Goal: Complete application form: Complete application form

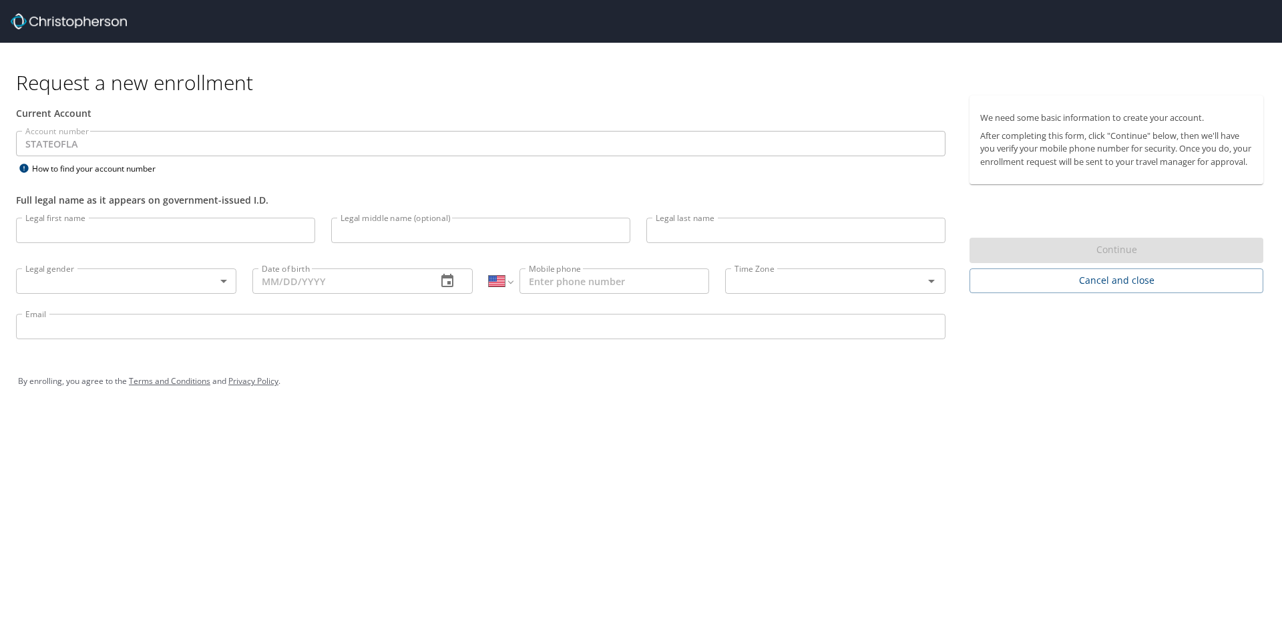
select select "US"
drag, startPoint x: 63, startPoint y: 236, endPoint x: 83, endPoint y: 233, distance: 20.3
click at [63, 236] on input "Legal first name" at bounding box center [165, 230] width 299 height 25
click at [105, 235] on input "Legal first name" at bounding box center [165, 230] width 299 height 25
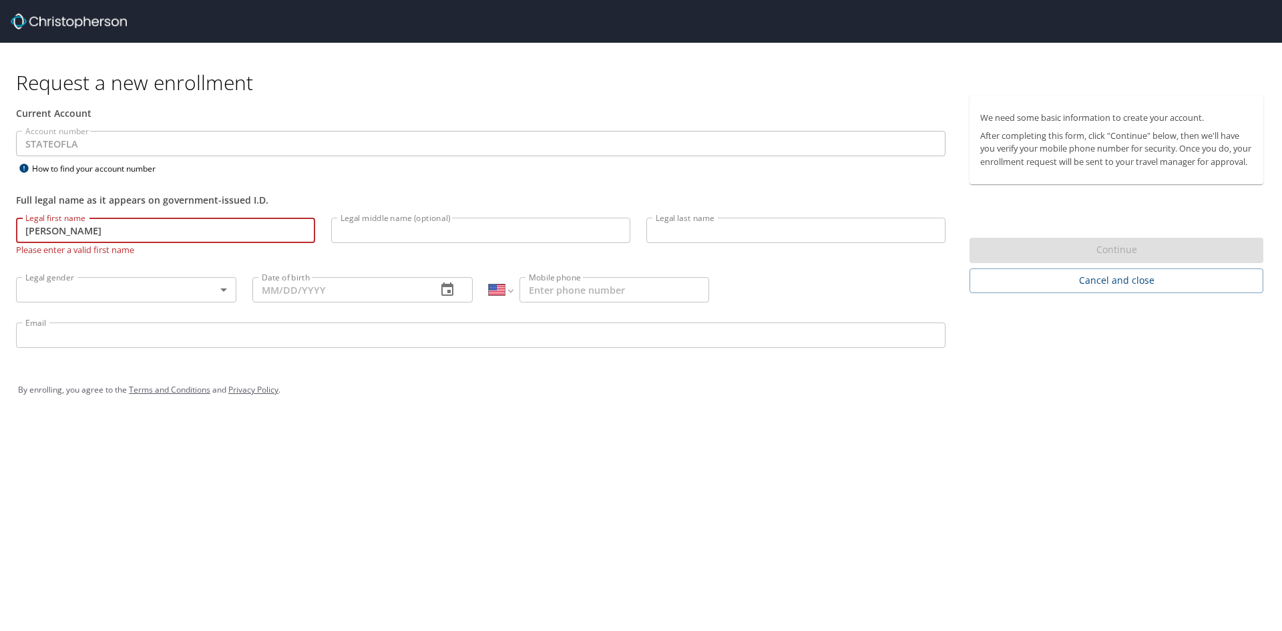
type input "[PERSON_NAME]"
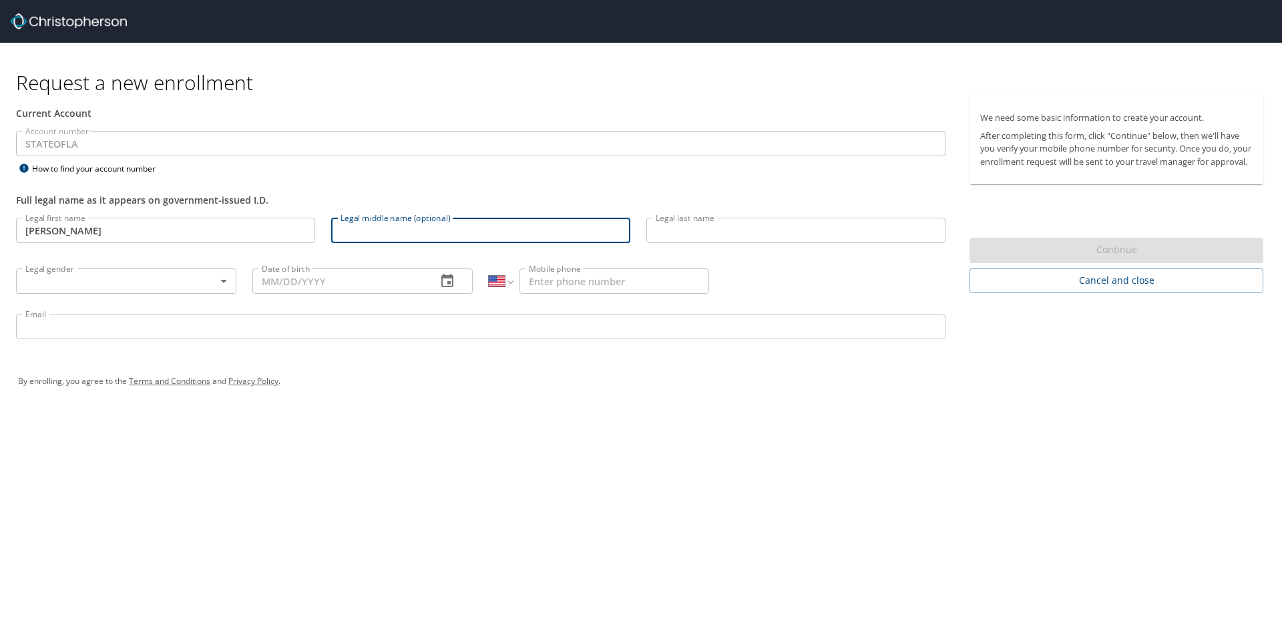
click at [381, 230] on input "Legal middle name (optional)" at bounding box center [480, 230] width 299 height 25
type input "[PERSON_NAME]"
click at [670, 236] on input "Legal last name" at bounding box center [795, 230] width 299 height 25
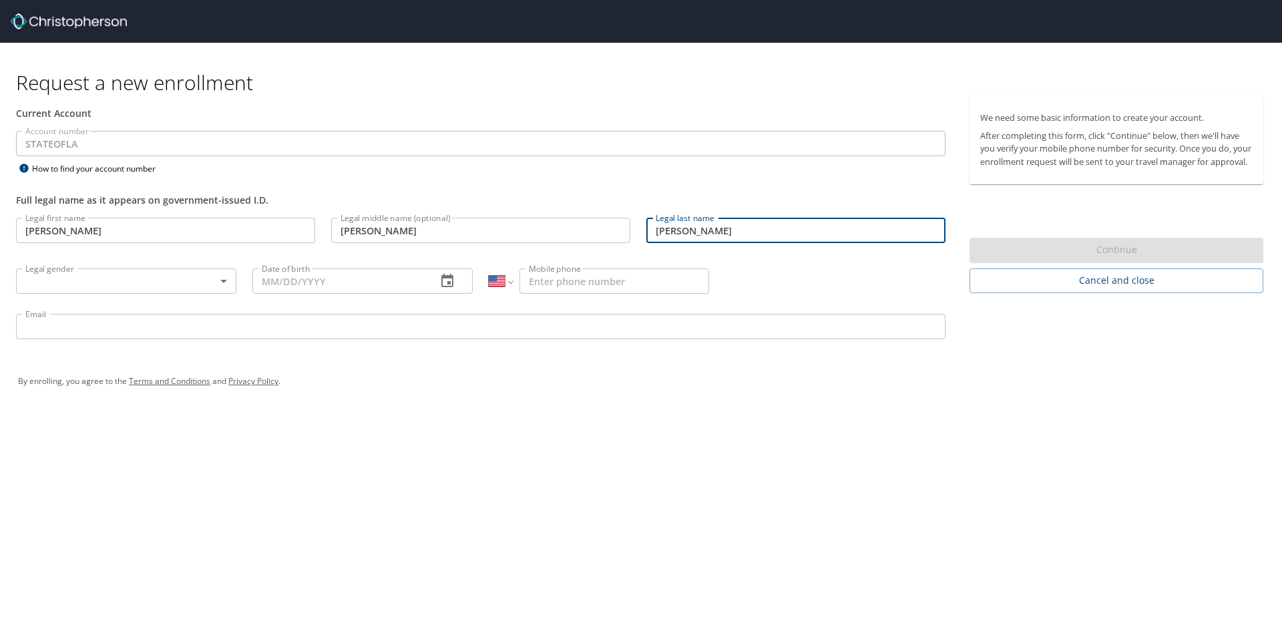
type input "[PERSON_NAME]"
click at [150, 280] on body "Request a new enrollment Current Account Account number STATEOFLA Account numbe…" at bounding box center [641, 315] width 1282 height 631
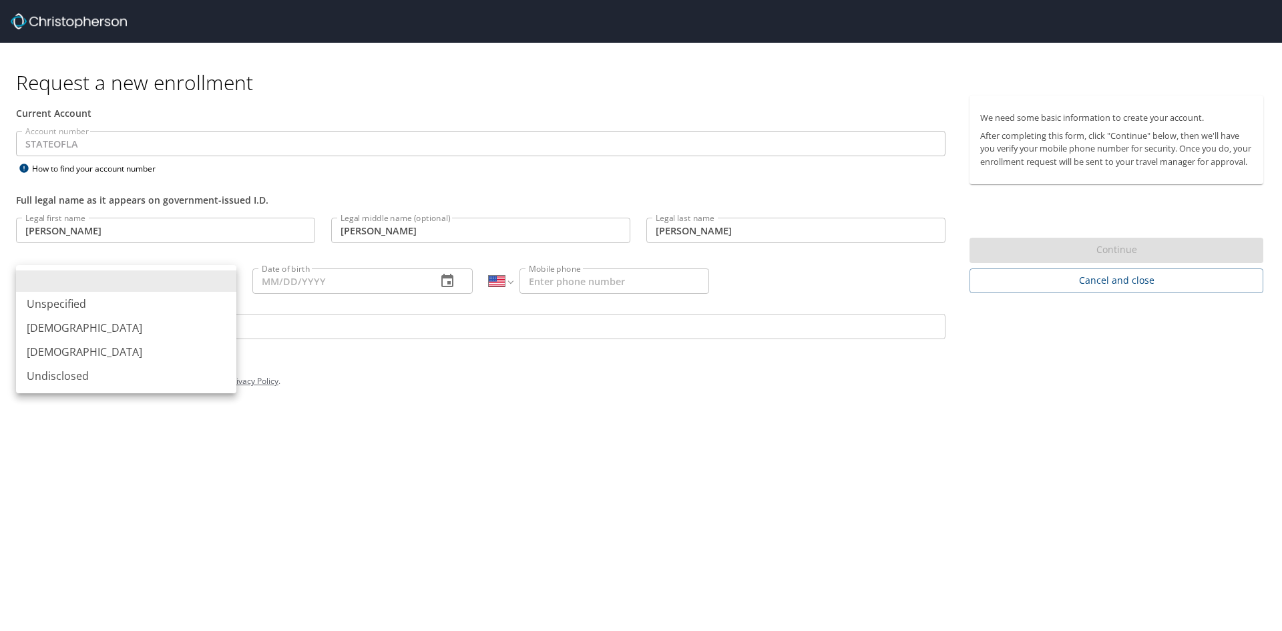
click at [57, 328] on li "[DEMOGRAPHIC_DATA]" at bounding box center [126, 328] width 220 height 24
type input "[DEMOGRAPHIC_DATA]"
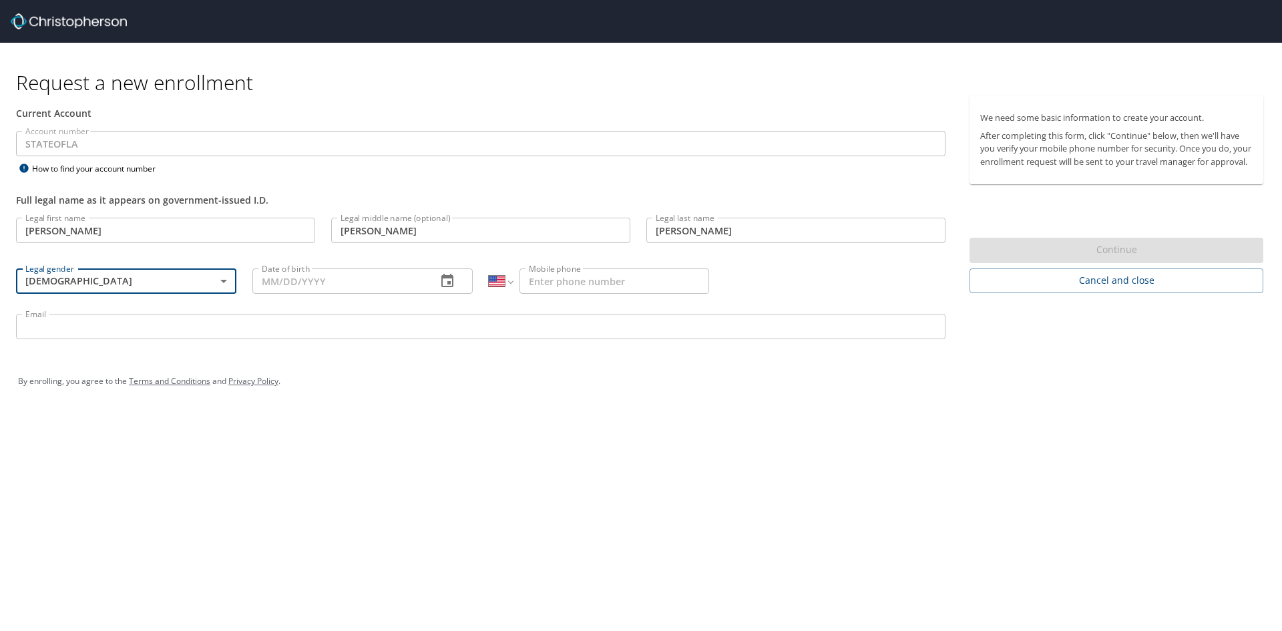
click at [294, 291] on input "Date of birth" at bounding box center [339, 280] width 174 height 25
click at [451, 284] on icon "button" at bounding box center [447, 280] width 12 height 13
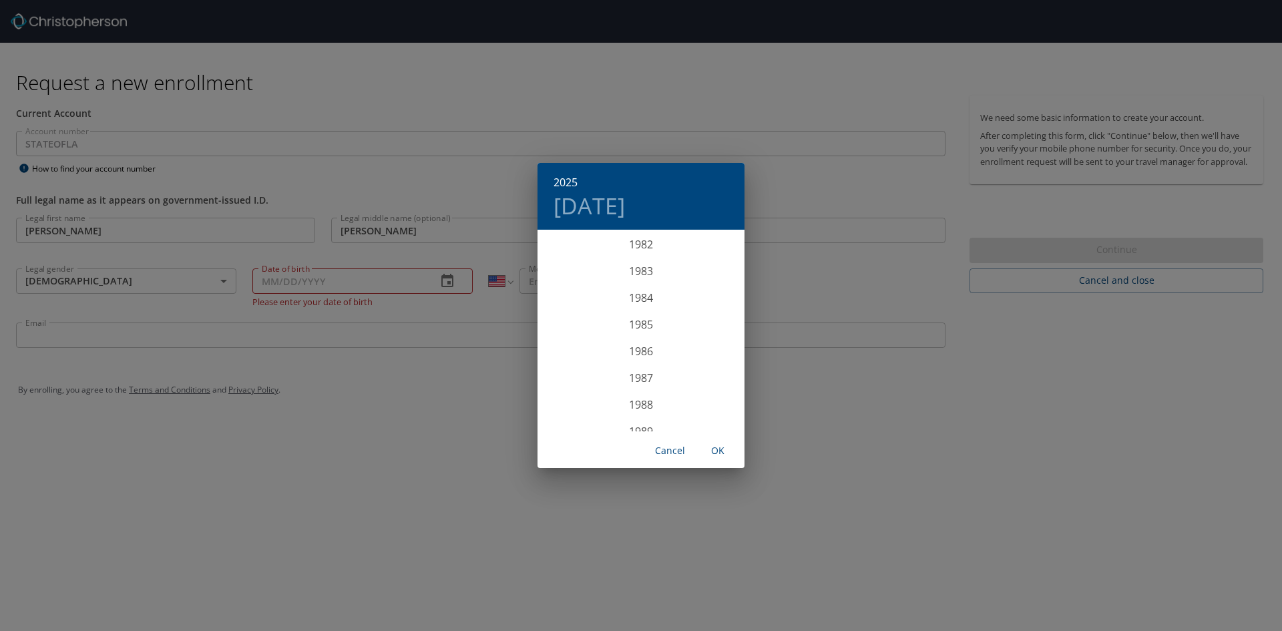
scroll to position [2283, 0]
click at [639, 308] on div "1987" at bounding box center [640, 311] width 207 height 27
click at [575, 309] on div "Apr" at bounding box center [571, 306] width 69 height 50
click at [615, 347] on p "14" at bounding box center [613, 348] width 9 height 9
click at [710, 449] on span "OK" at bounding box center [718, 451] width 32 height 17
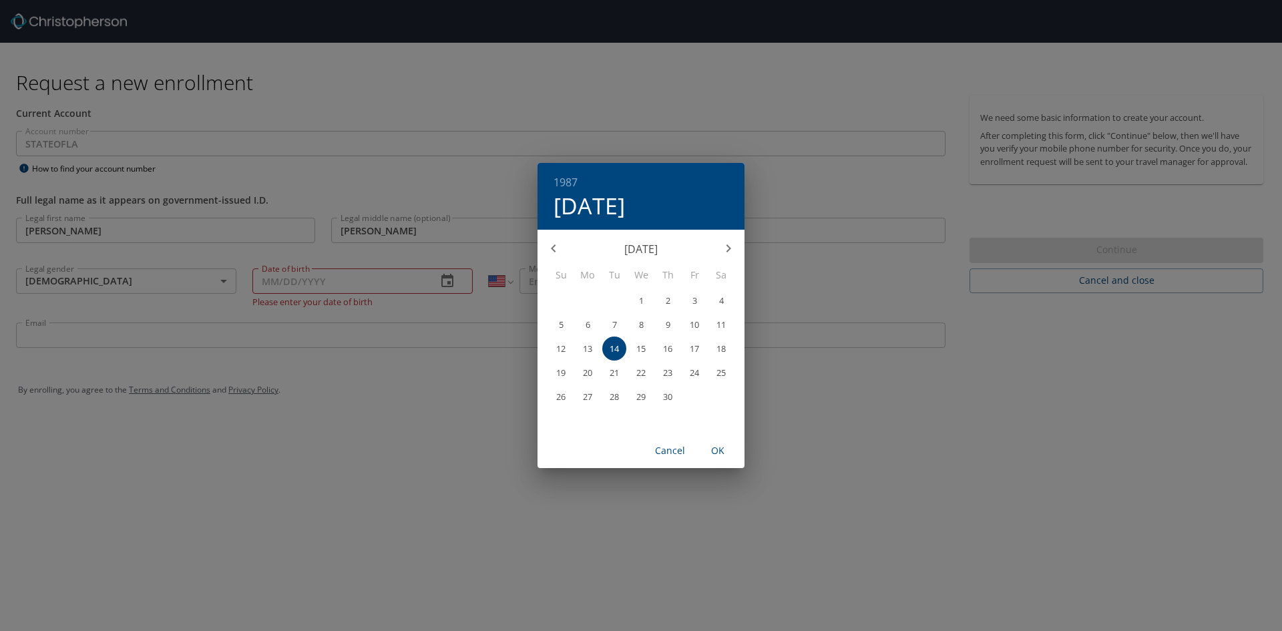
type input "[DATE]"
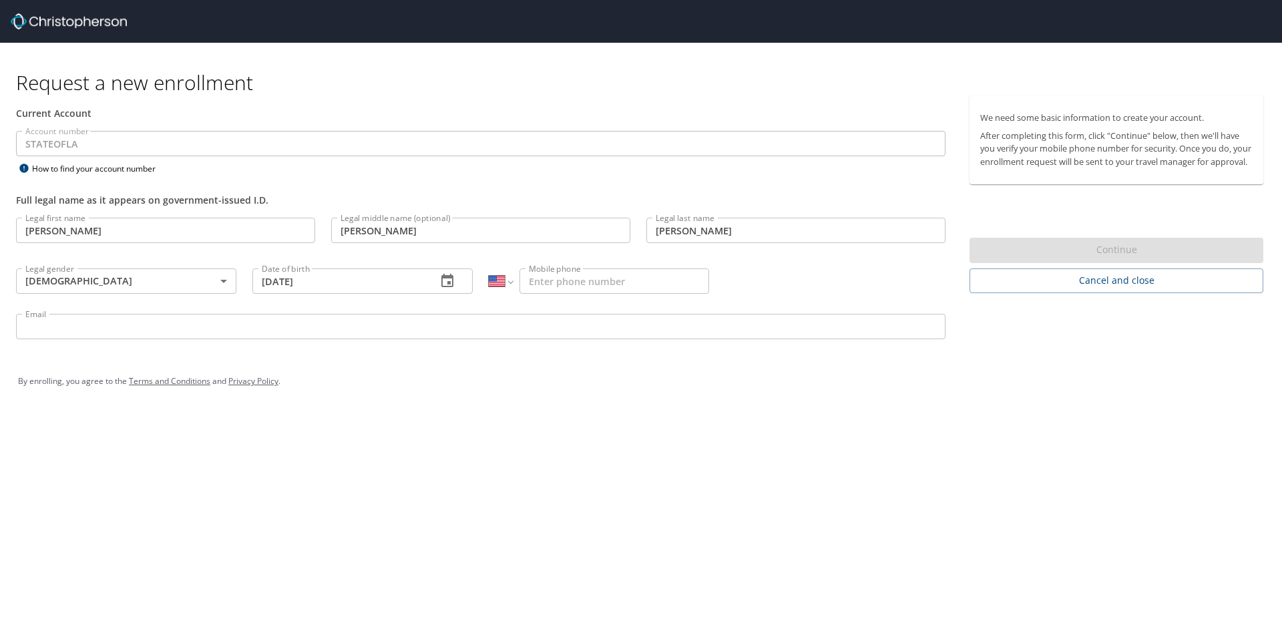
click at [557, 293] on input "Mobile phone" at bounding box center [614, 280] width 190 height 25
type input "[PHONE_NUMBER]"
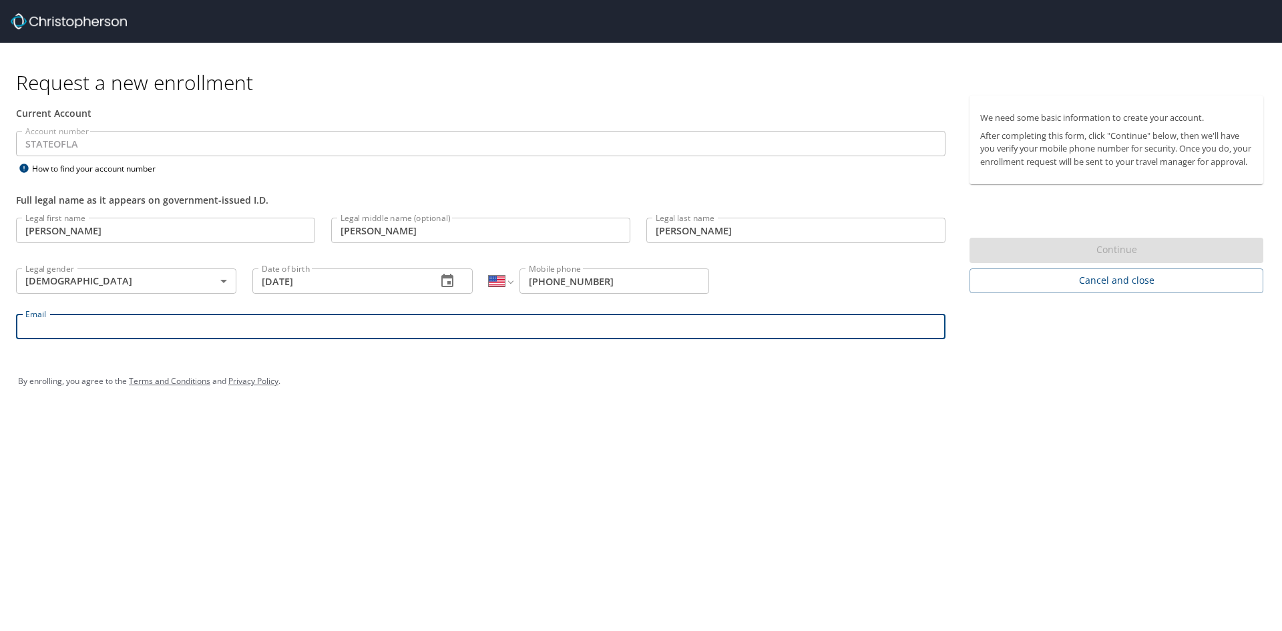
click at [255, 326] on input "Email" at bounding box center [480, 326] width 929 height 25
type input "[EMAIL_ADDRESS][DOMAIN_NAME]"
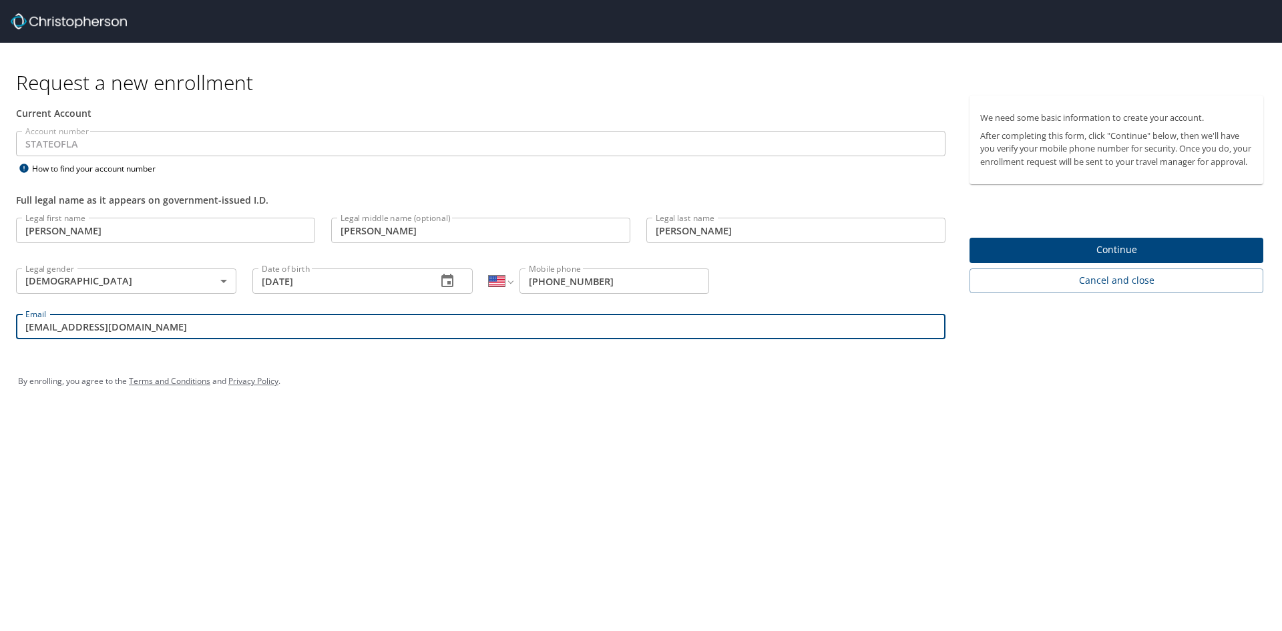
click at [1070, 258] on span "Continue" at bounding box center [1116, 250] width 272 height 17
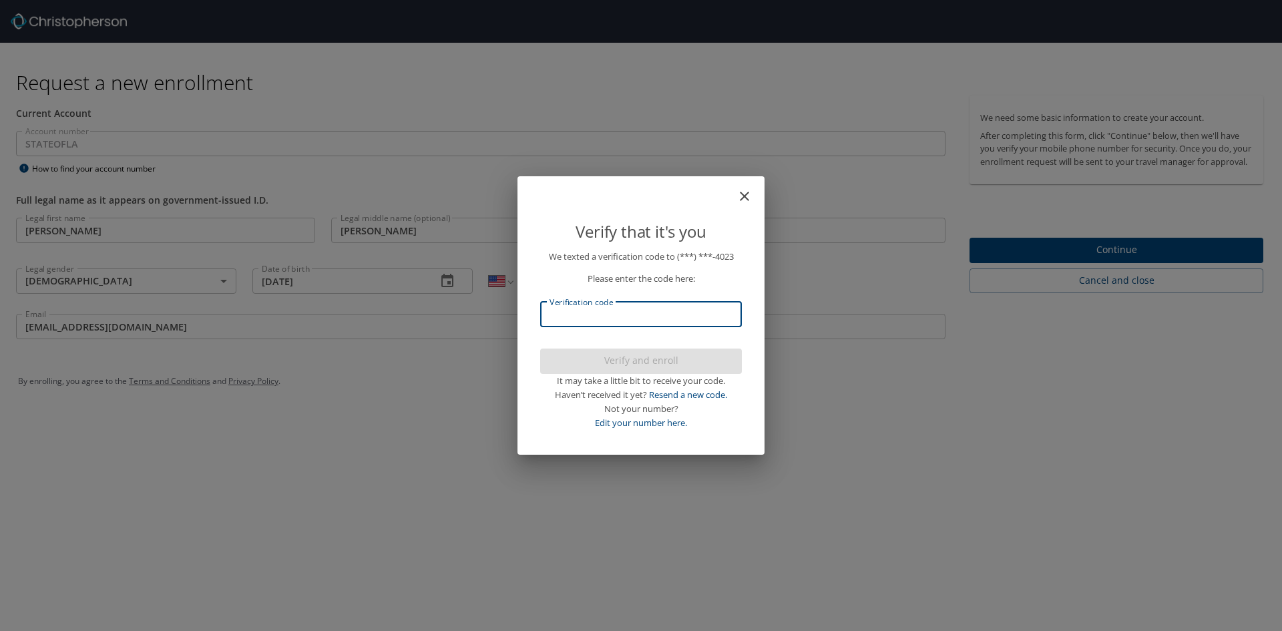
click at [623, 315] on input "Verification code" at bounding box center [641, 314] width 202 height 25
type input "460137"
click at [621, 360] on span "Verify and enroll" at bounding box center [641, 360] width 180 height 17
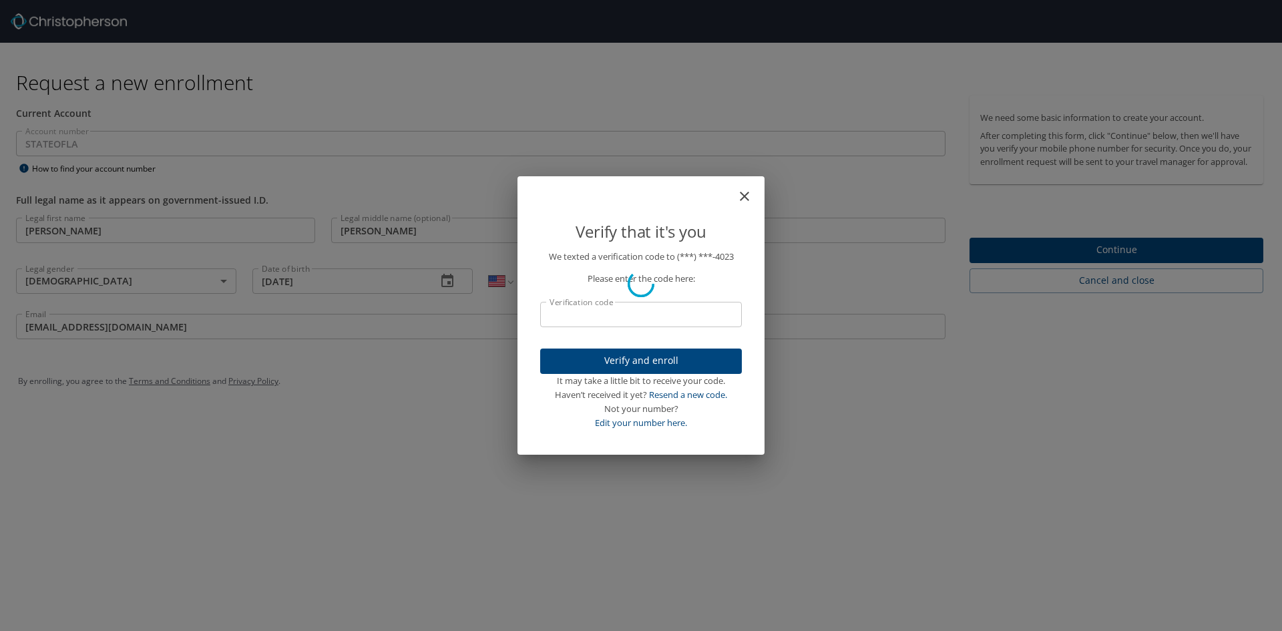
click at [989, 263] on div "Verify that it's you We texted a verification code to (***) ***- 4023 Please en…" at bounding box center [641, 315] width 1282 height 631
click at [1063, 267] on div "Verify that it's you We texted a verification code to (***) ***- 4023 Please en…" at bounding box center [641, 315] width 1282 height 631
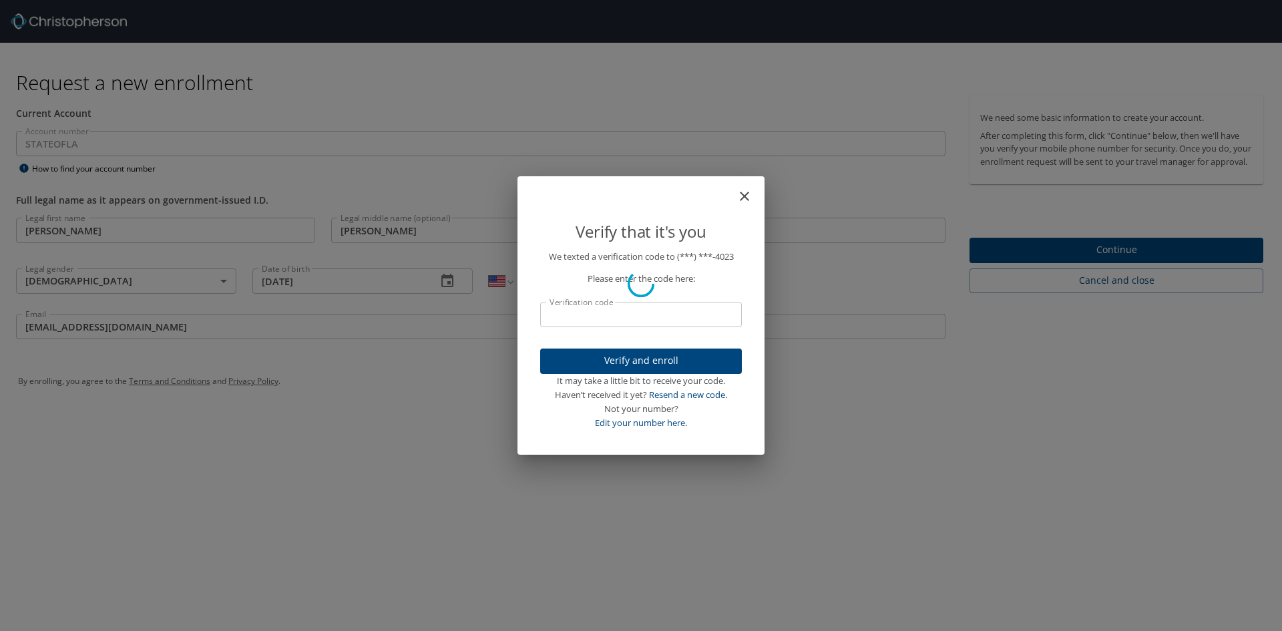
click at [1063, 267] on div "Verify that it's you We texted a verification code to (***) ***- 4023 Please en…" at bounding box center [641, 315] width 1282 height 631
click at [544, 447] on div "We texted a verification code to (***) ***- 4023 Please enter the code here: Ve…" at bounding box center [641, 349] width 234 height 198
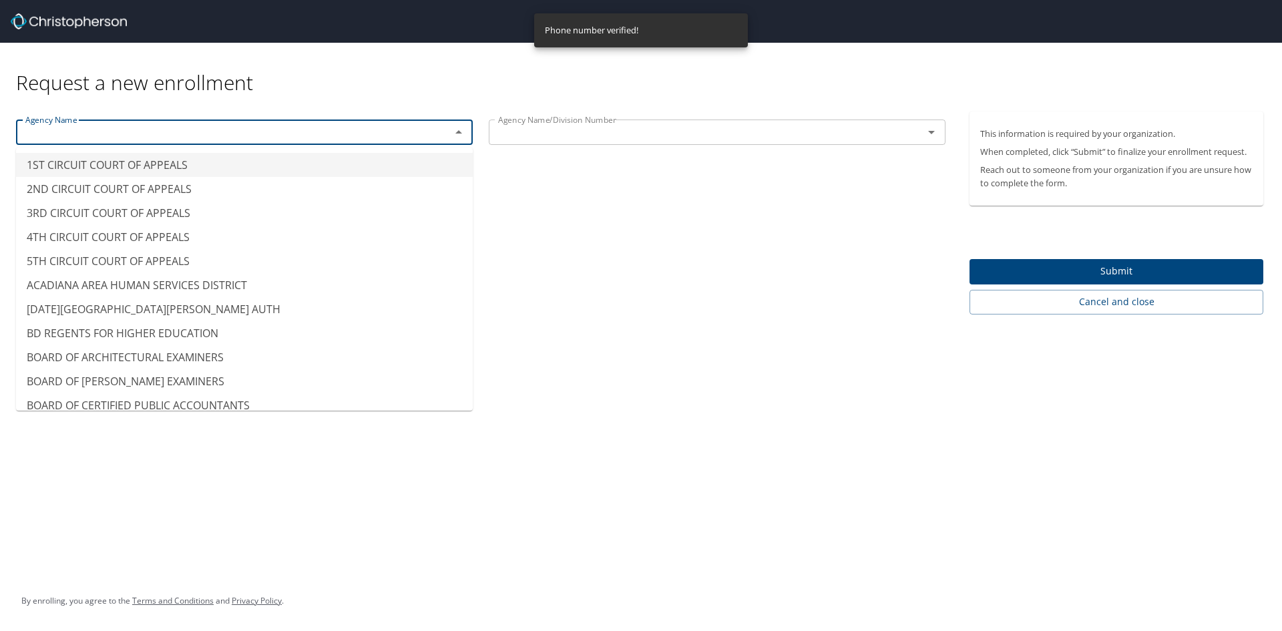
click at [112, 134] on input "text" at bounding box center [224, 131] width 409 height 17
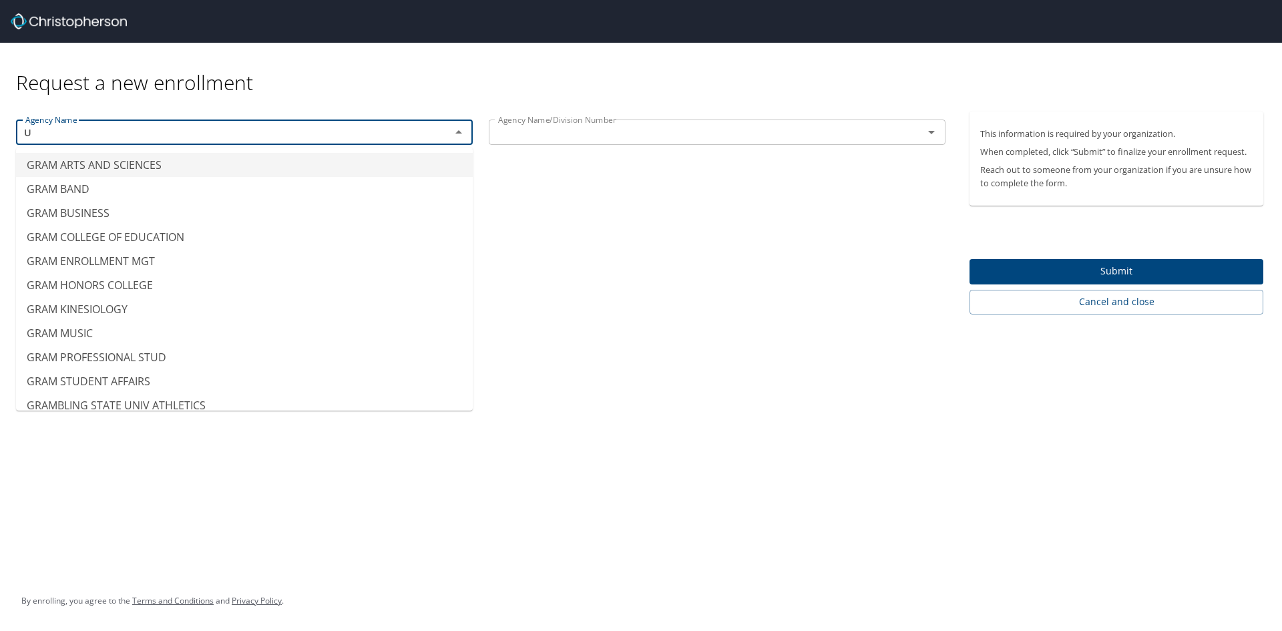
scroll to position [8, 0]
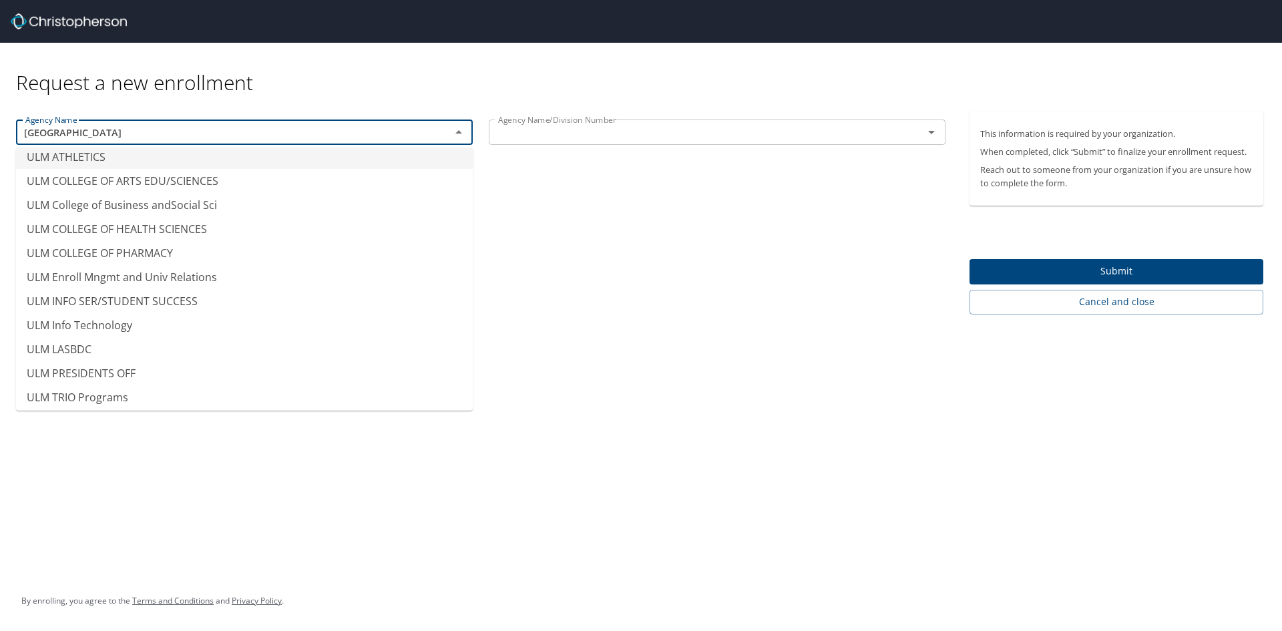
click at [94, 156] on li "ULM ATHLETICS" at bounding box center [244, 157] width 457 height 24
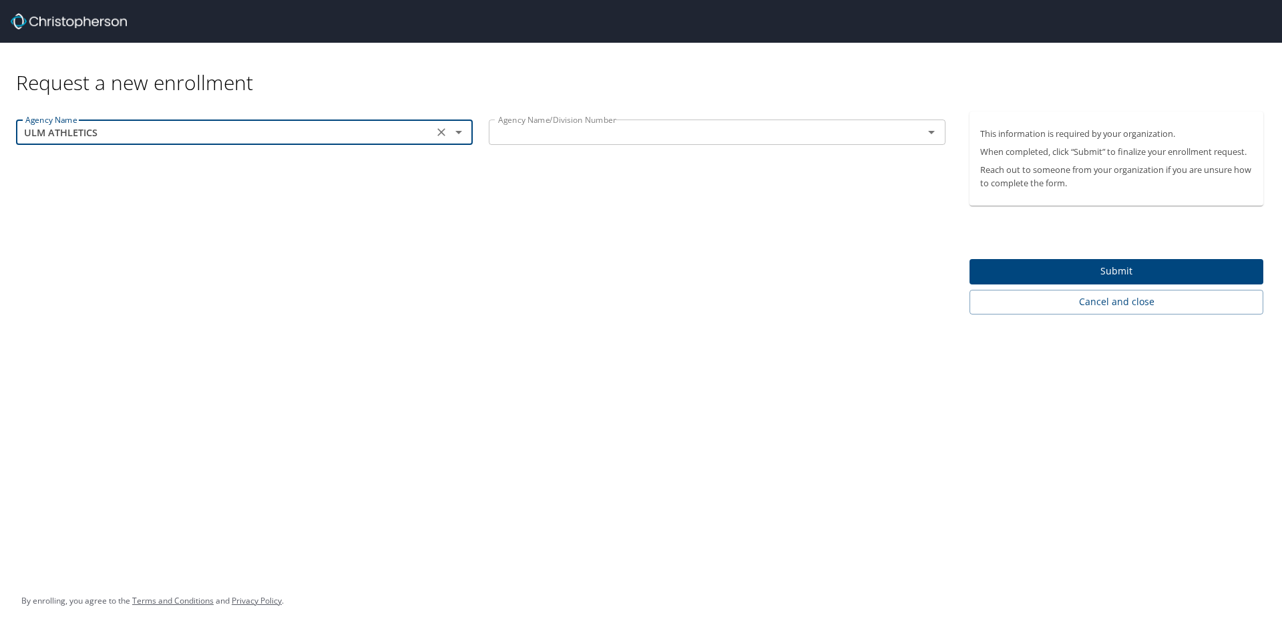
type input "ULM ATHLETICS"
click at [591, 140] on input "text" at bounding box center [697, 131] width 409 height 17
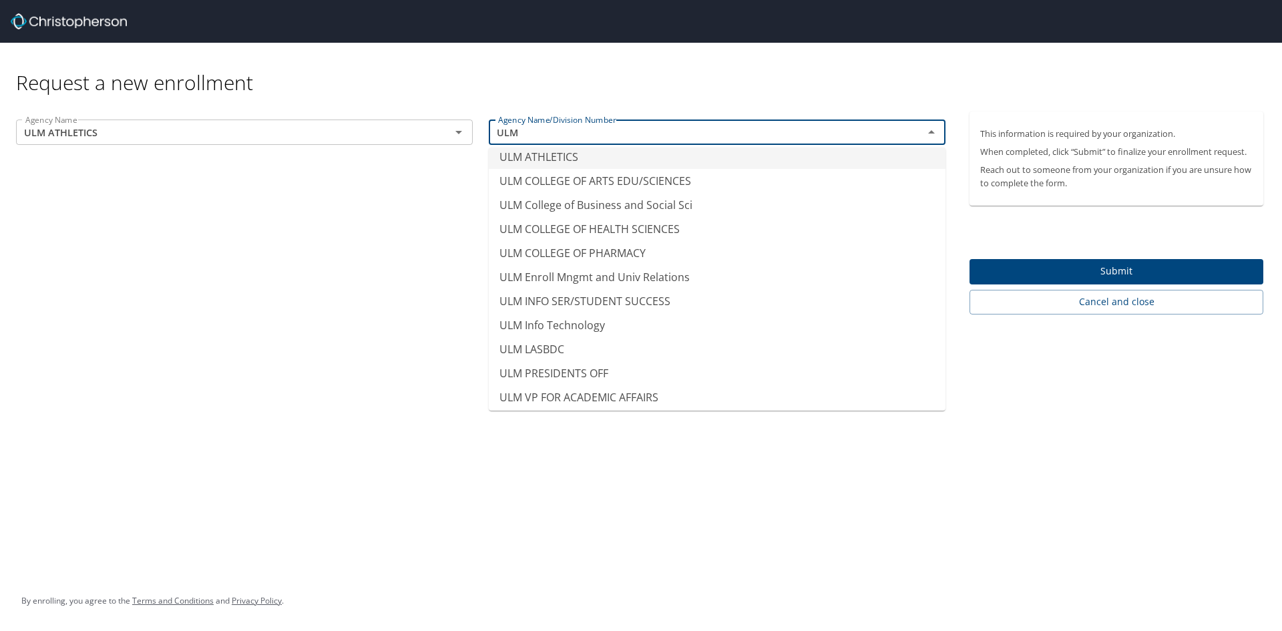
click at [593, 150] on li "ULM ATHLETICS" at bounding box center [717, 157] width 457 height 24
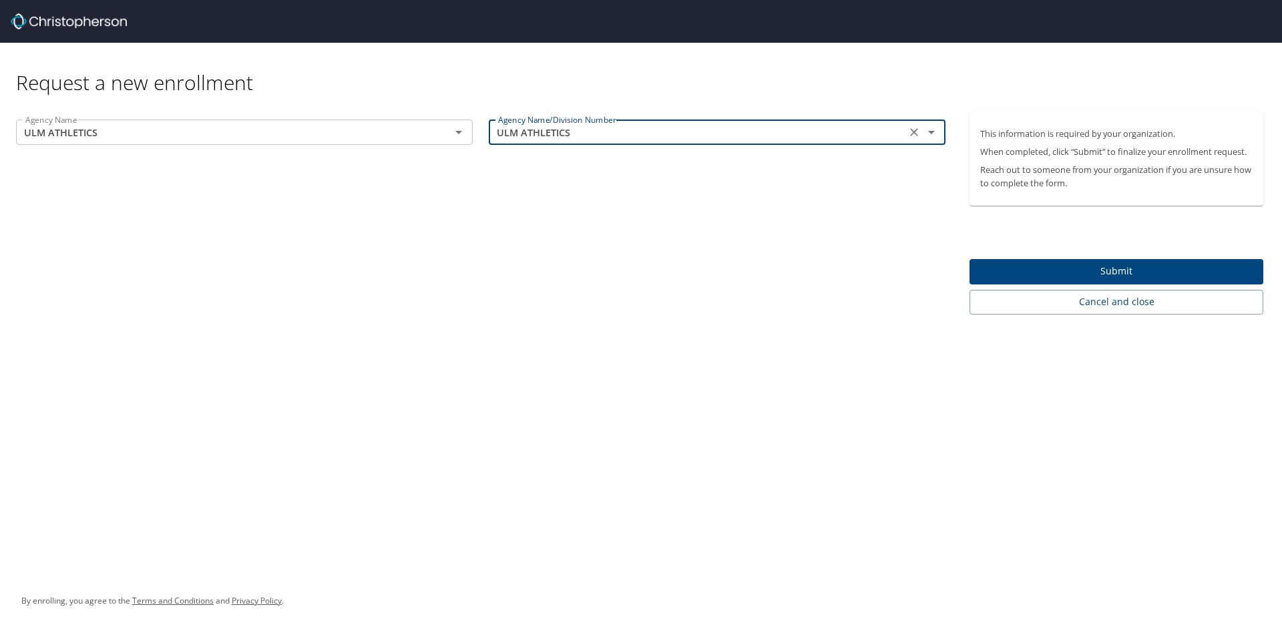
type input "ULM ATHLETICS"
click at [1115, 278] on span "Submit" at bounding box center [1116, 271] width 272 height 17
